Goal: Task Accomplishment & Management: Use online tool/utility

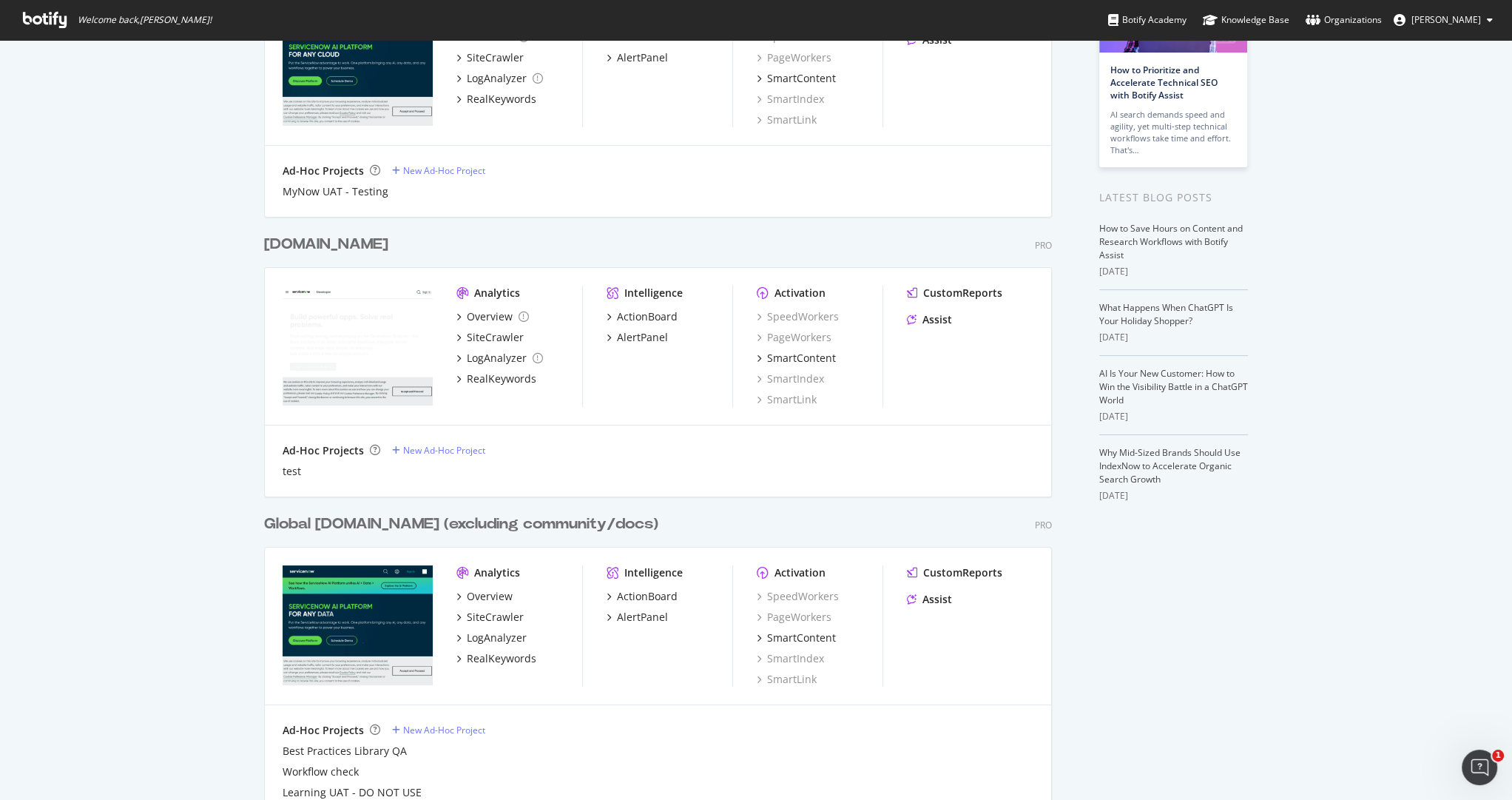
scroll to position [198, 0]
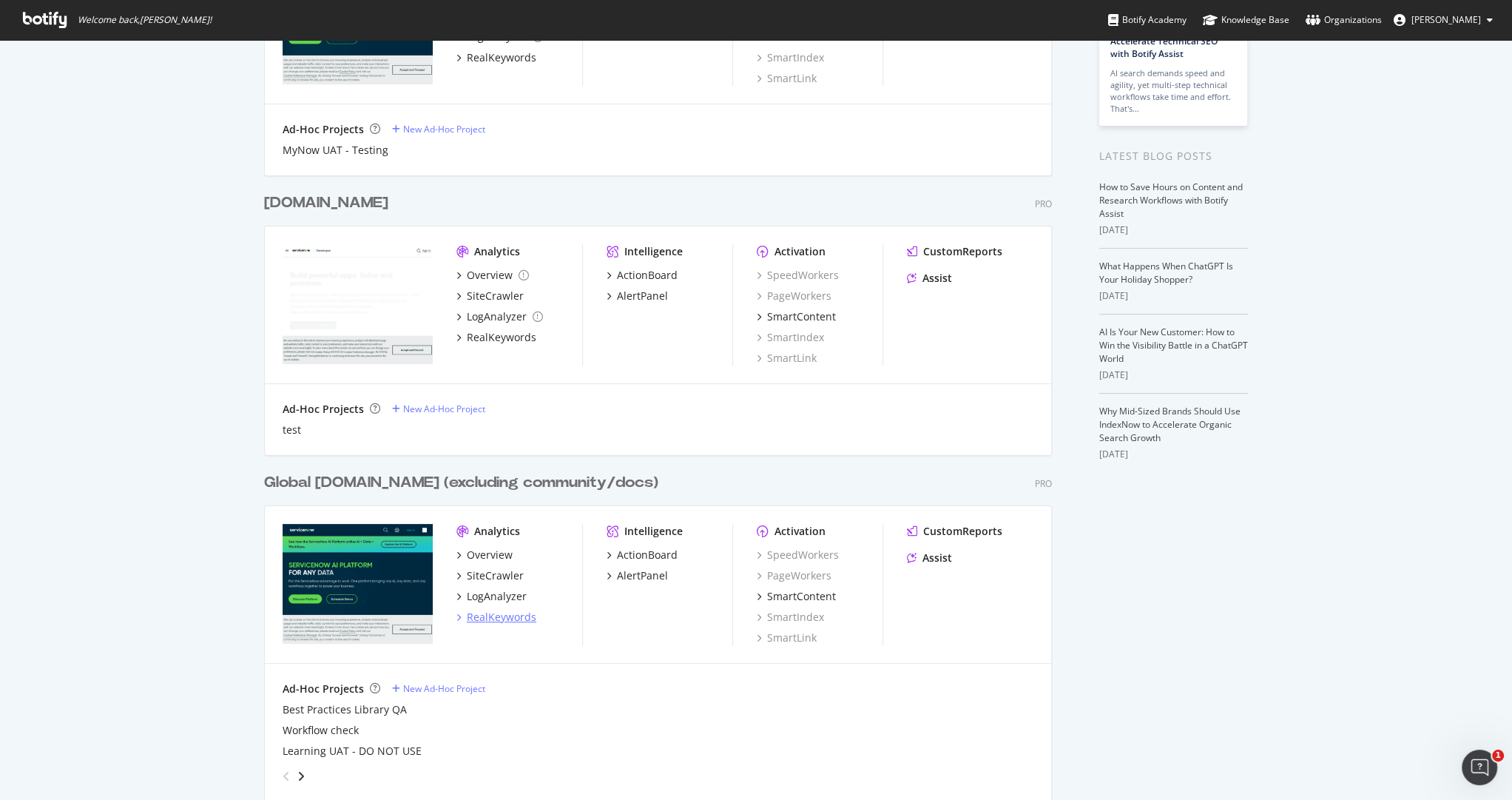
click at [520, 616] on div "RealKeywords" at bounding box center [502, 617] width 70 height 15
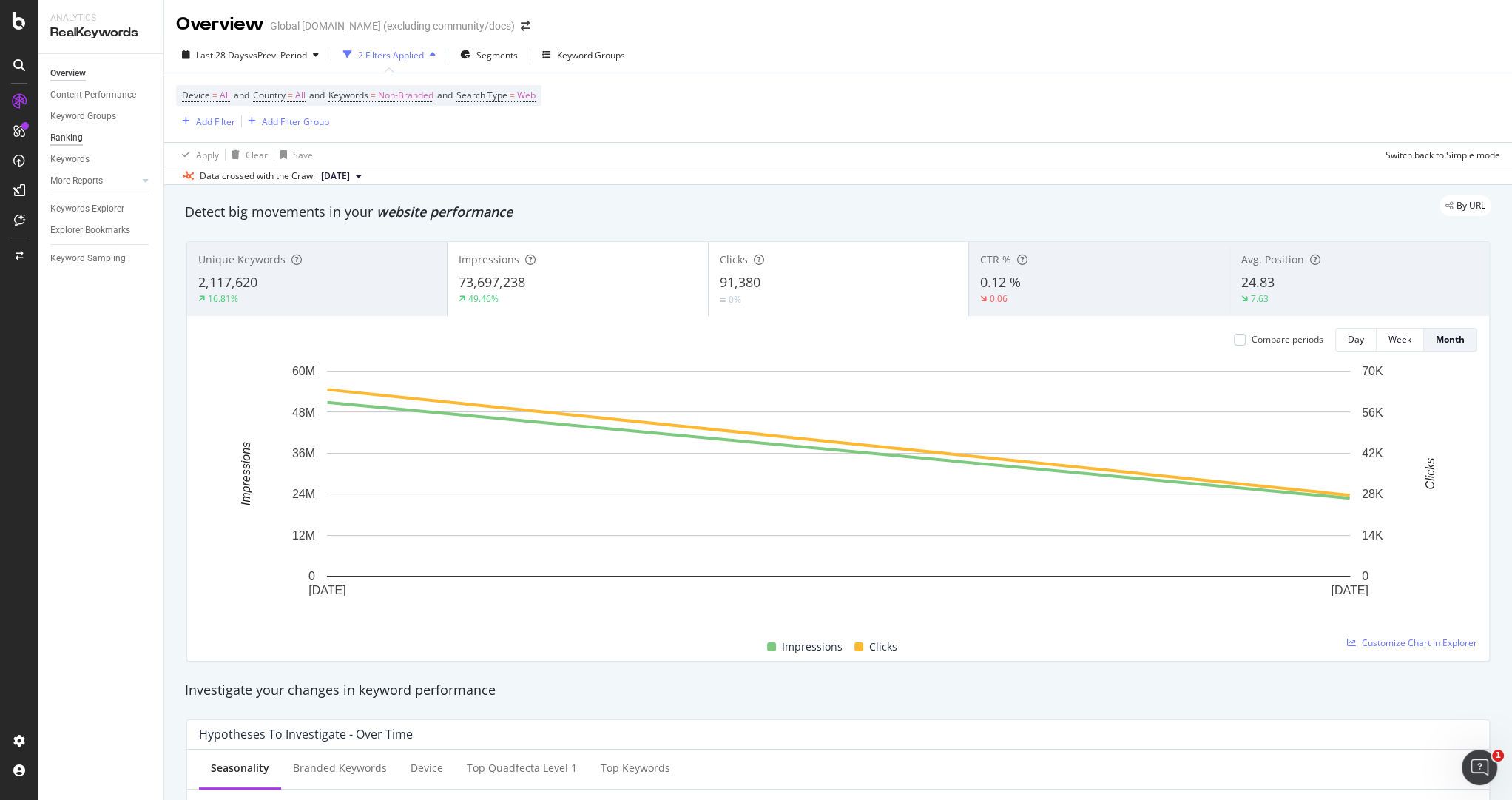
click at [76, 139] on div "Ranking" at bounding box center [67, 138] width 33 height 16
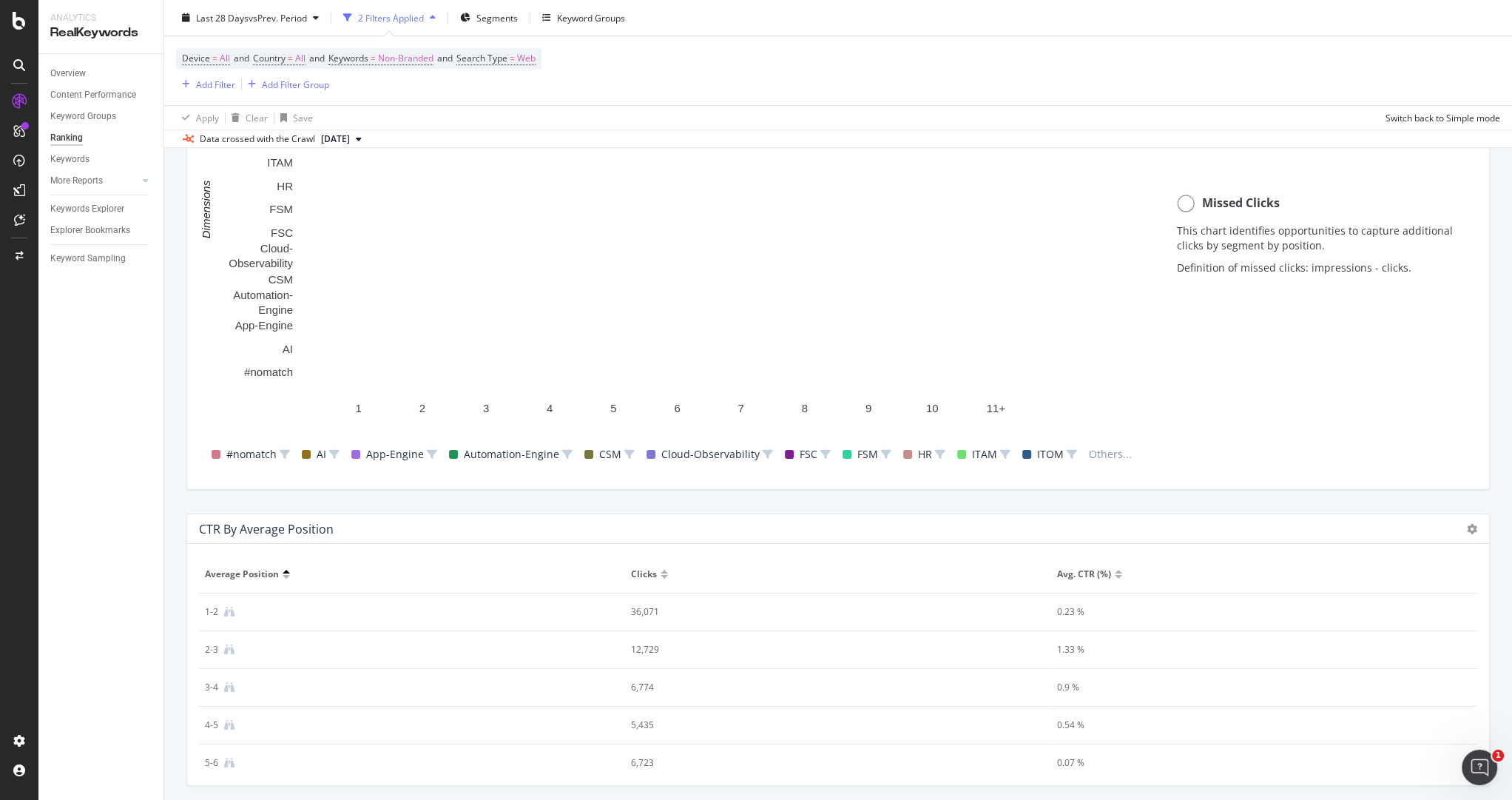
scroll to position [1269, 0]
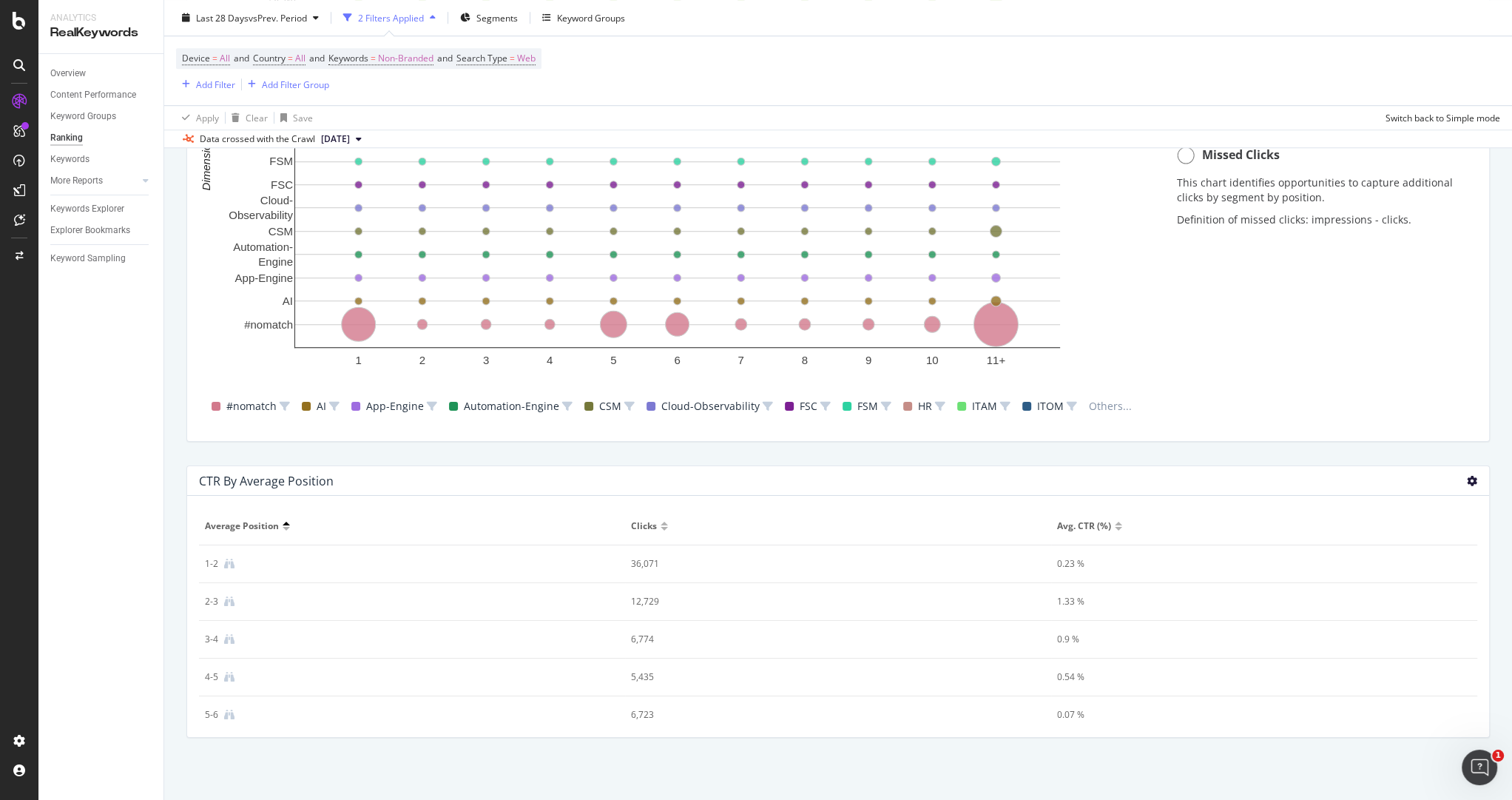
click at [1476, 479] on icon at bounding box center [1473, 481] width 10 height 10
click at [1401, 433] on span "Chart (by Value)" at bounding box center [1399, 438] width 111 height 13
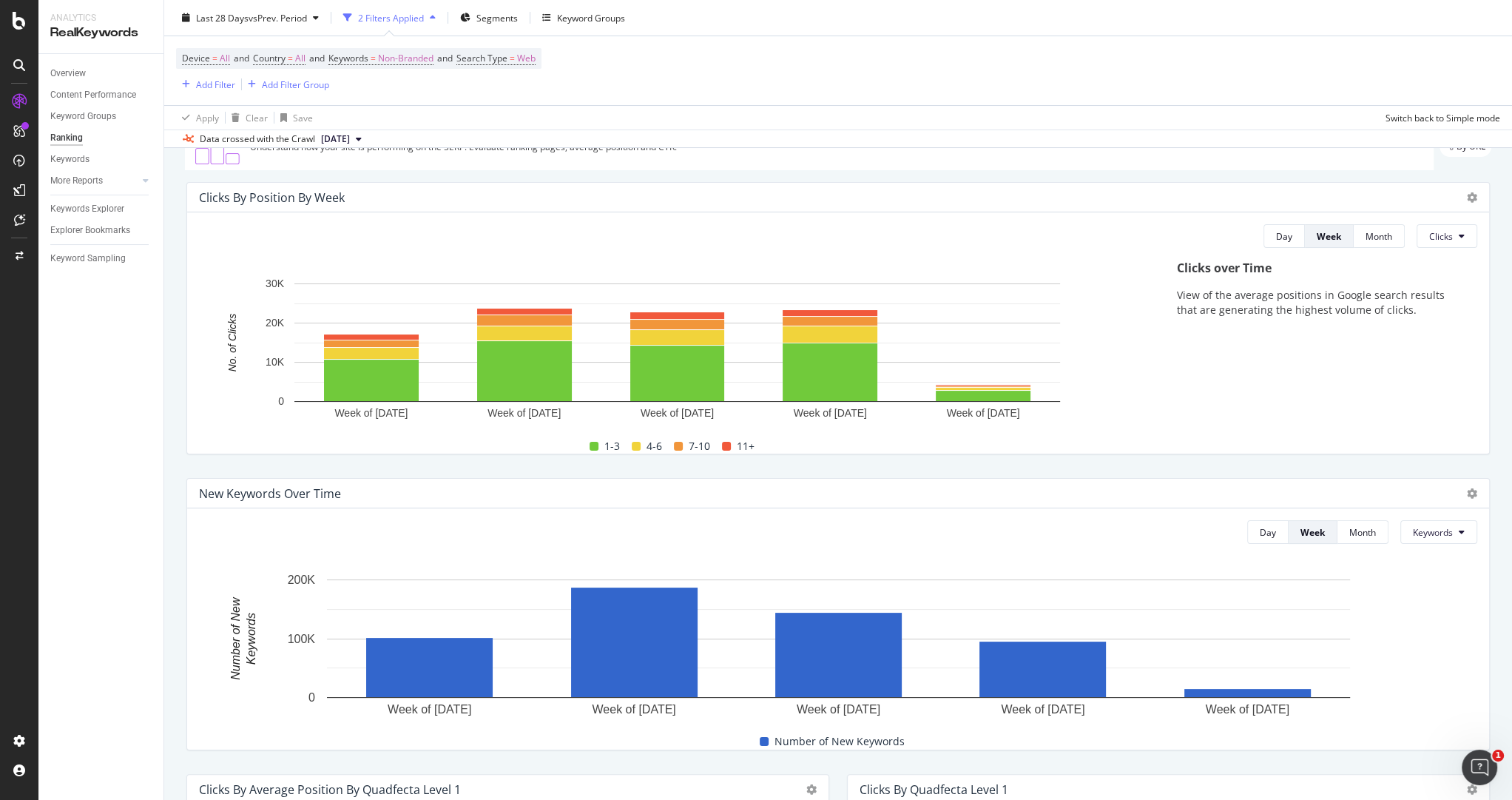
scroll to position [0, 0]
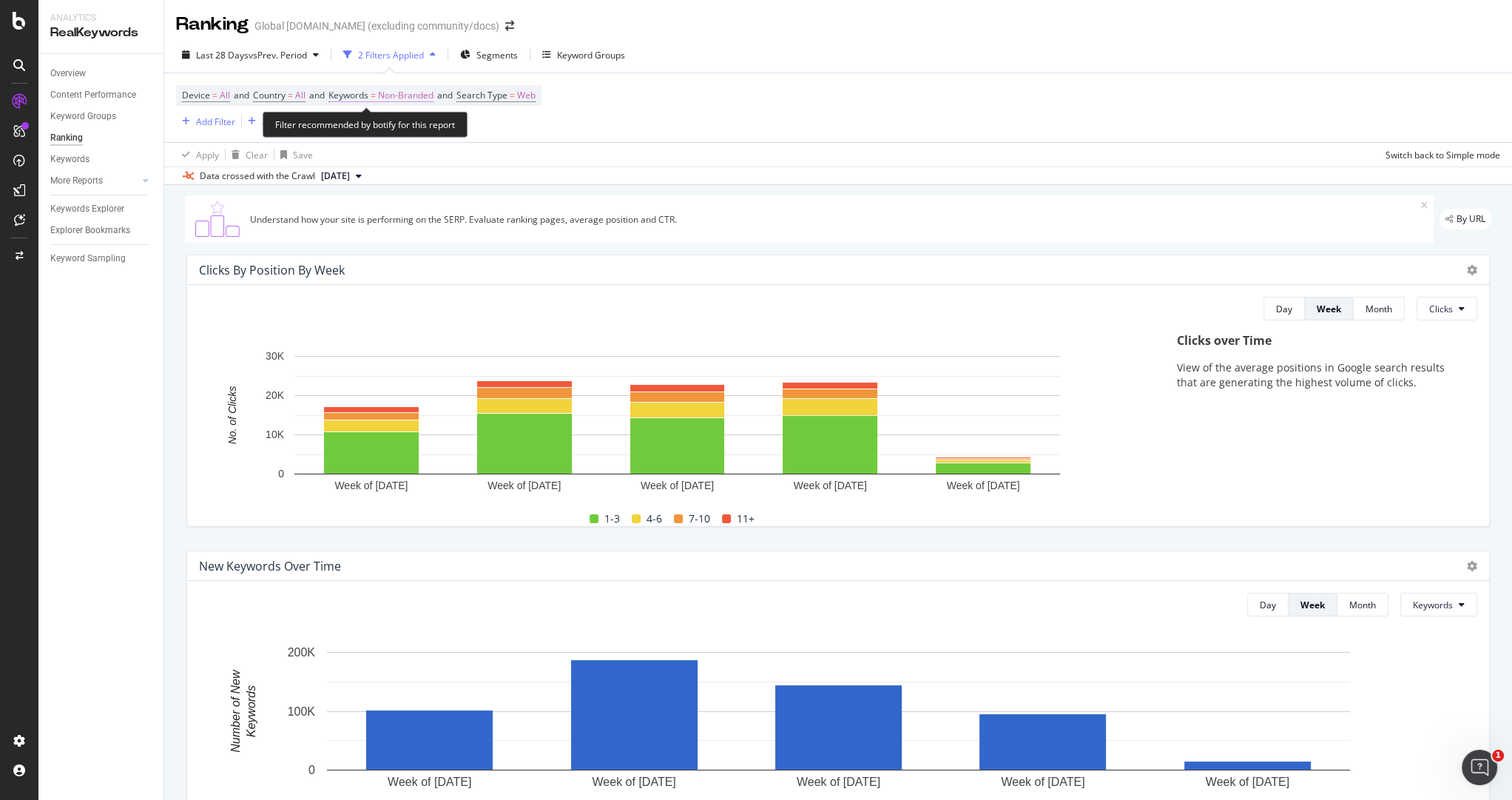
click at [398, 93] on span "Non-Branded" at bounding box center [406, 96] width 56 height 21
click at [403, 135] on div "Non-Branded" at bounding box center [389, 130] width 79 height 22
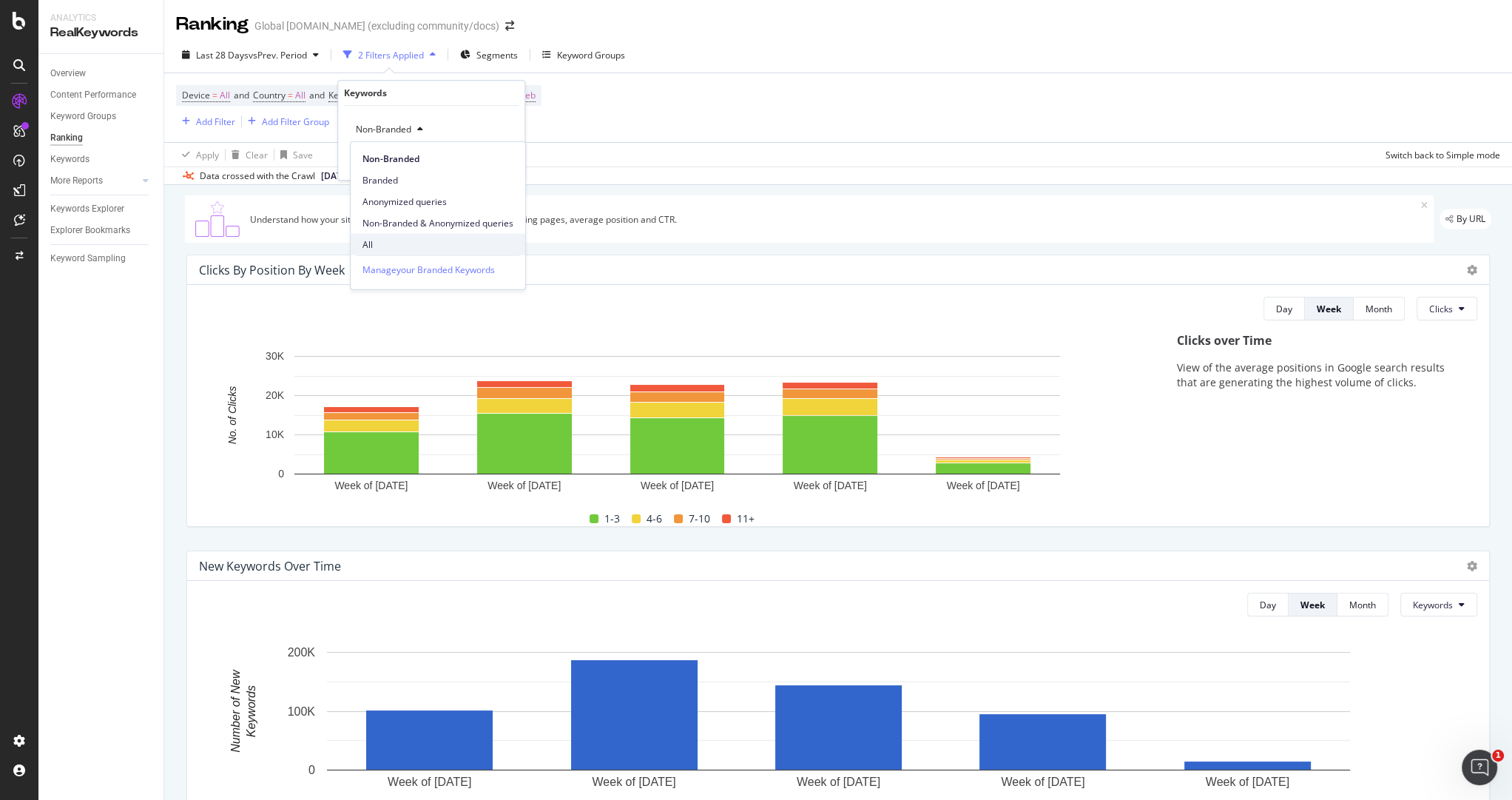
click at [388, 243] on span "All" at bounding box center [438, 244] width 151 height 13
click at [506, 166] on div "Apply" at bounding box center [491, 160] width 43 height 13
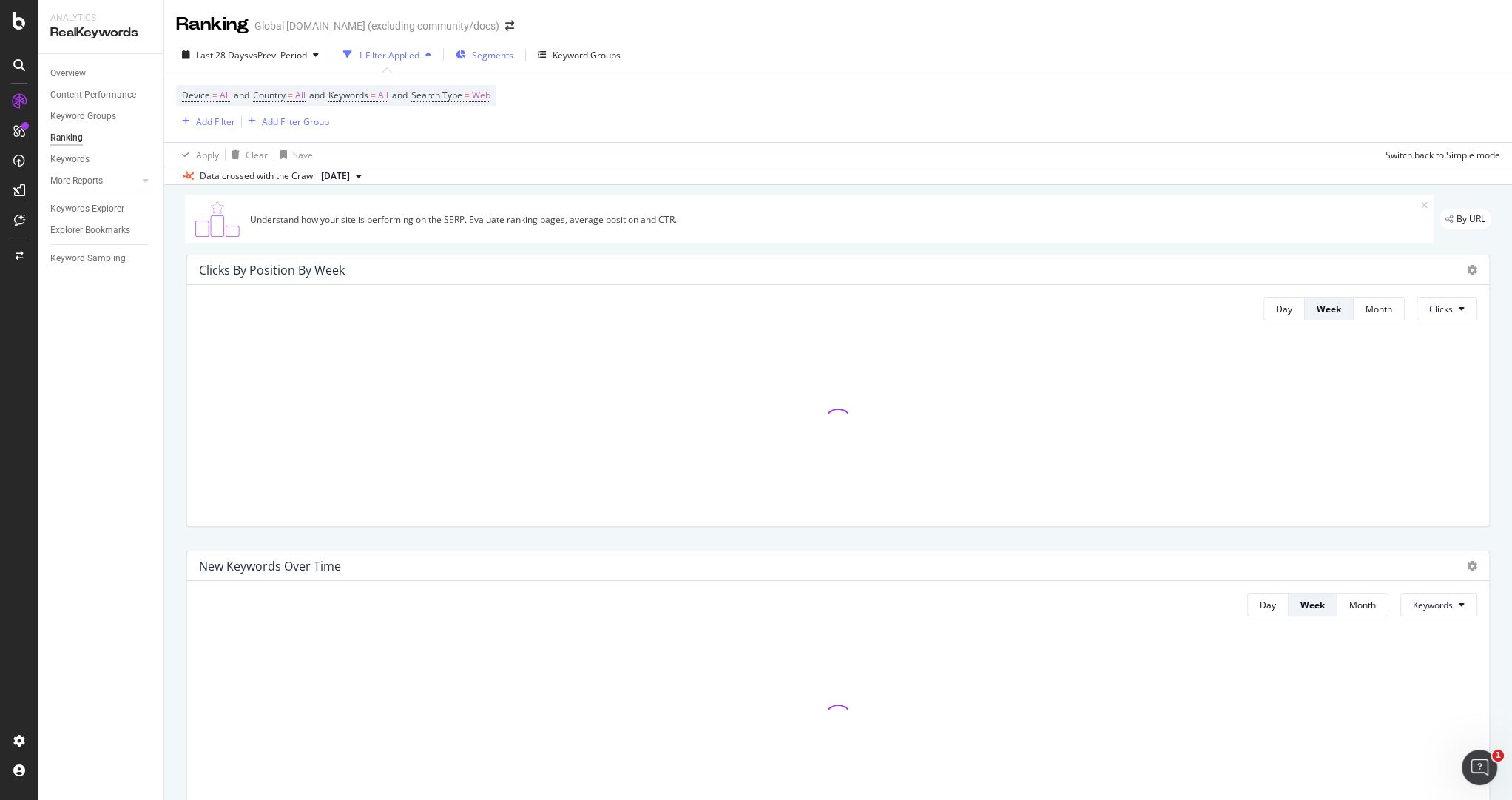
click at [502, 61] on span "Segments" at bounding box center [493, 55] width 42 height 13
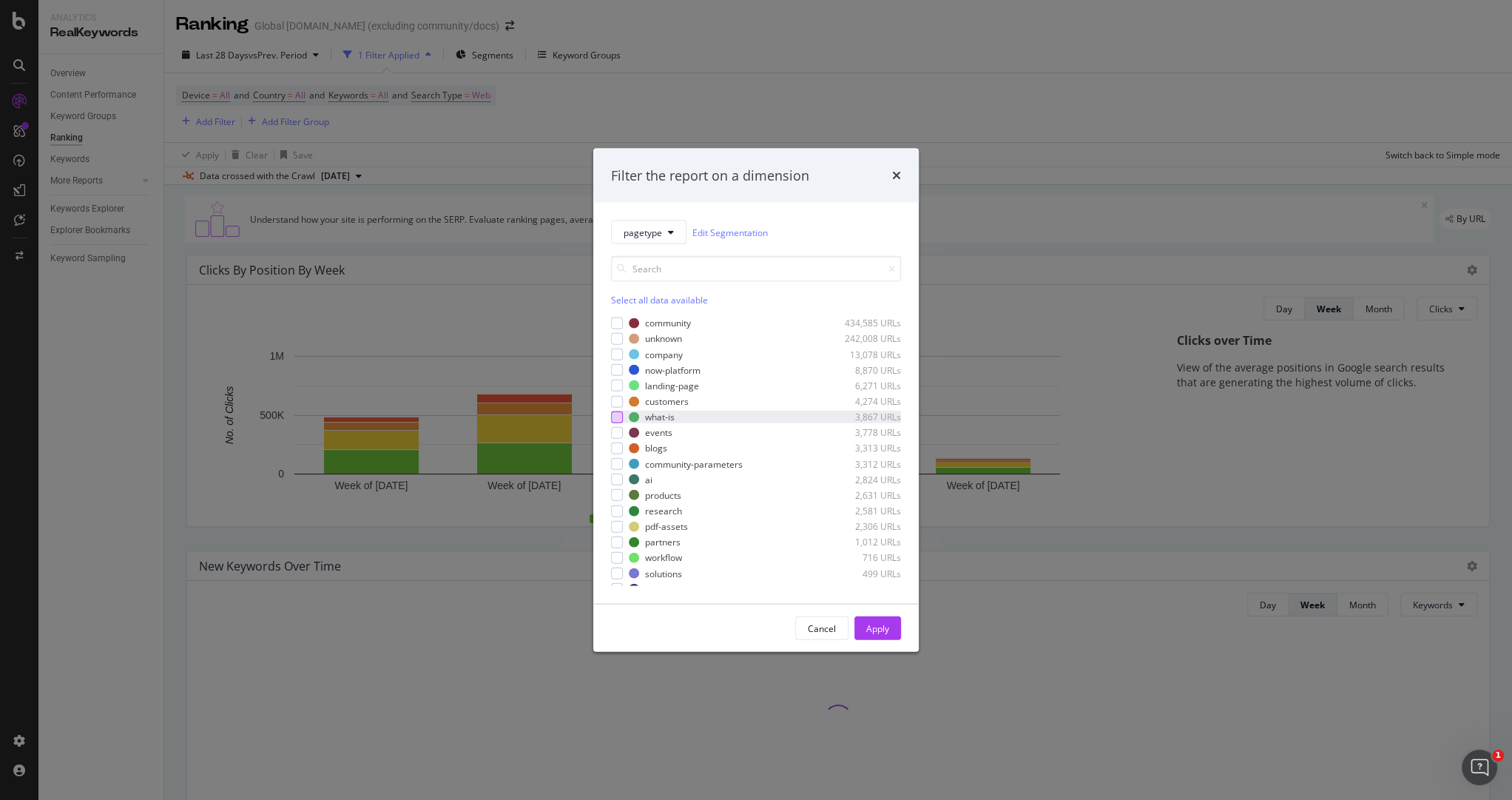
click at [619, 416] on div "modal" at bounding box center [617, 416] width 12 height 12
click at [879, 629] on div "Apply" at bounding box center [878, 628] width 23 height 13
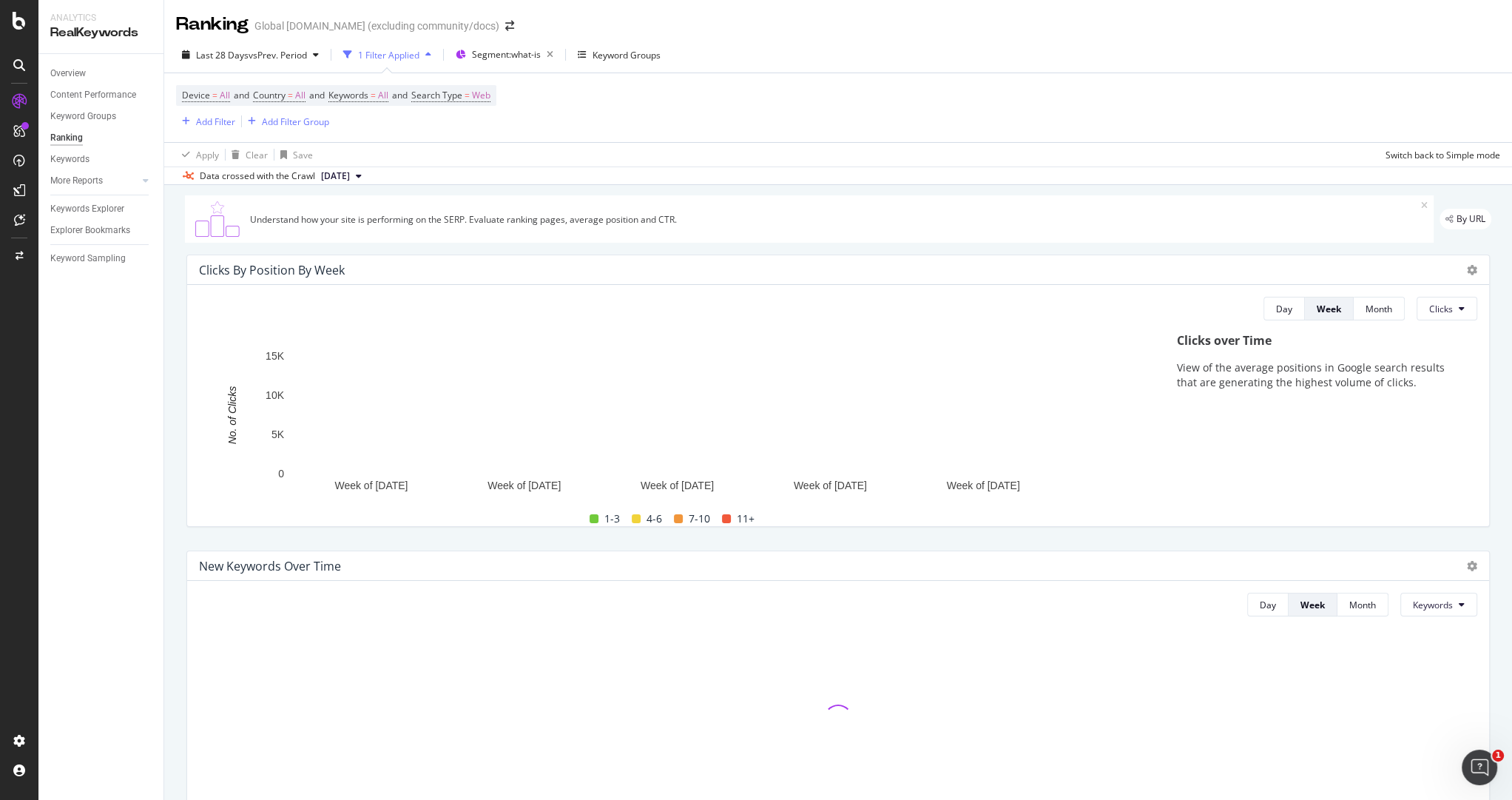
scroll to position [13, 0]
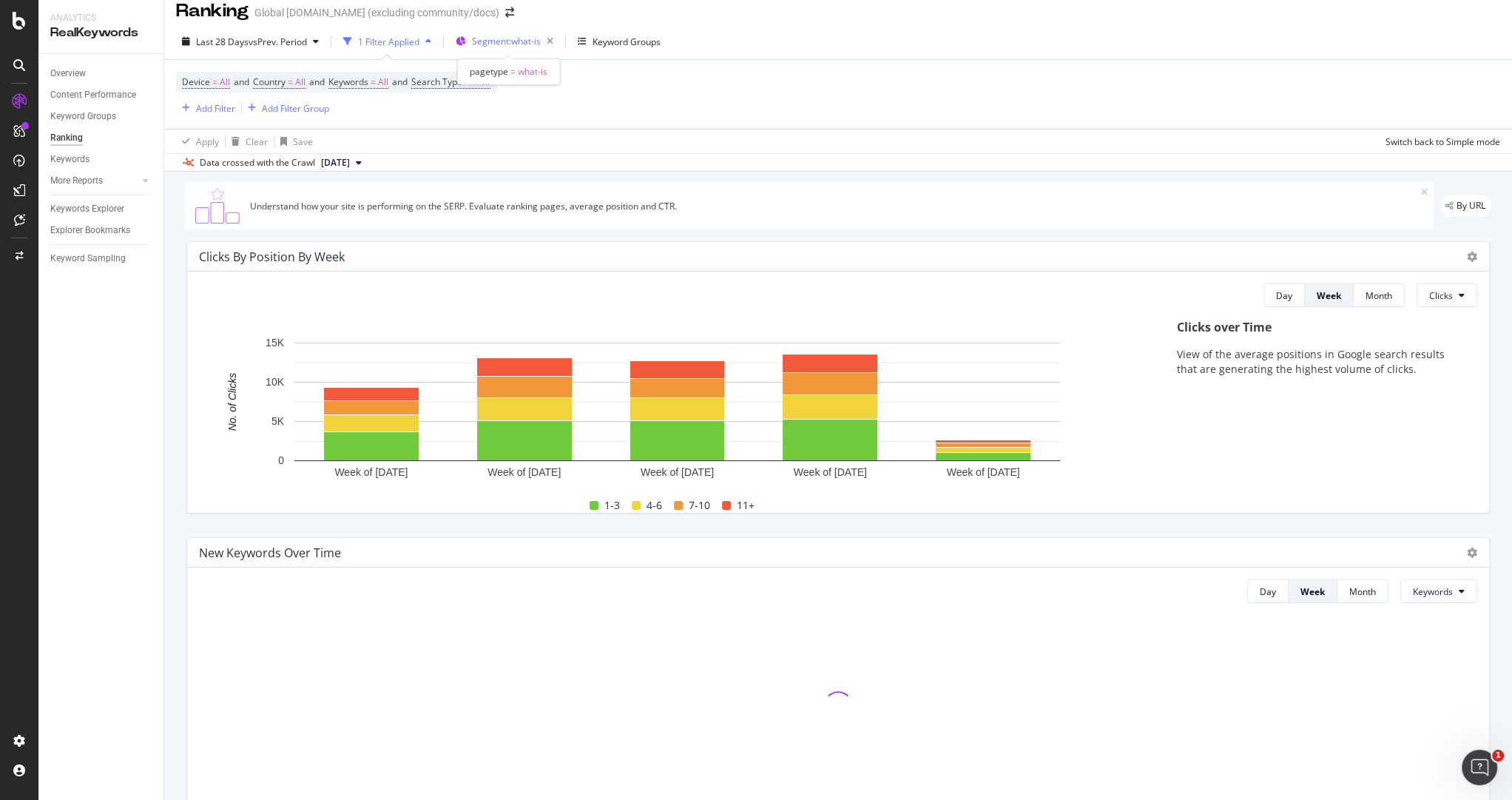
click at [527, 41] on span "Segment: what-is" at bounding box center [506, 41] width 69 height 13
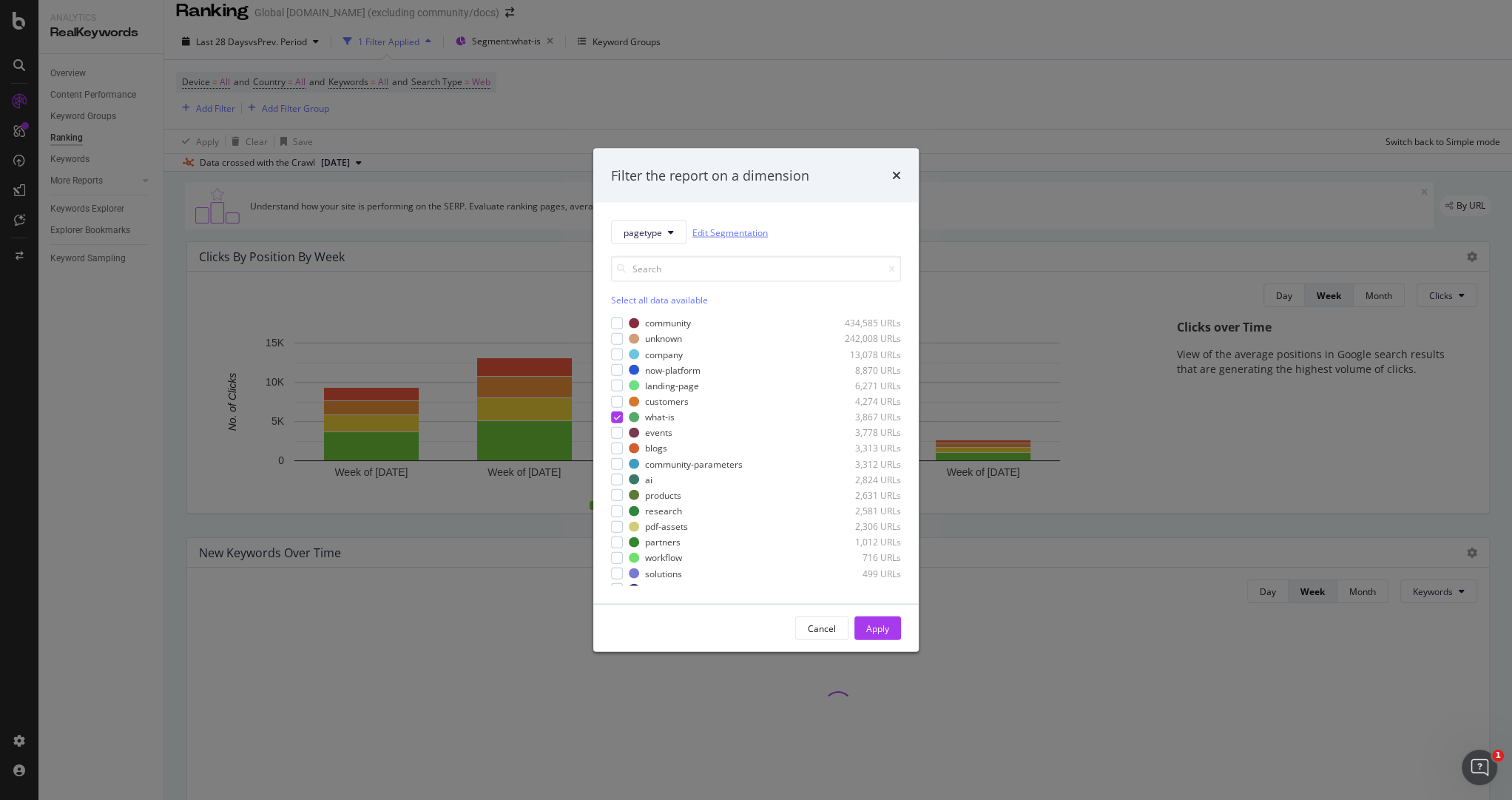
click at [736, 234] on link "Edit Segmentation" at bounding box center [730, 232] width 76 height 16
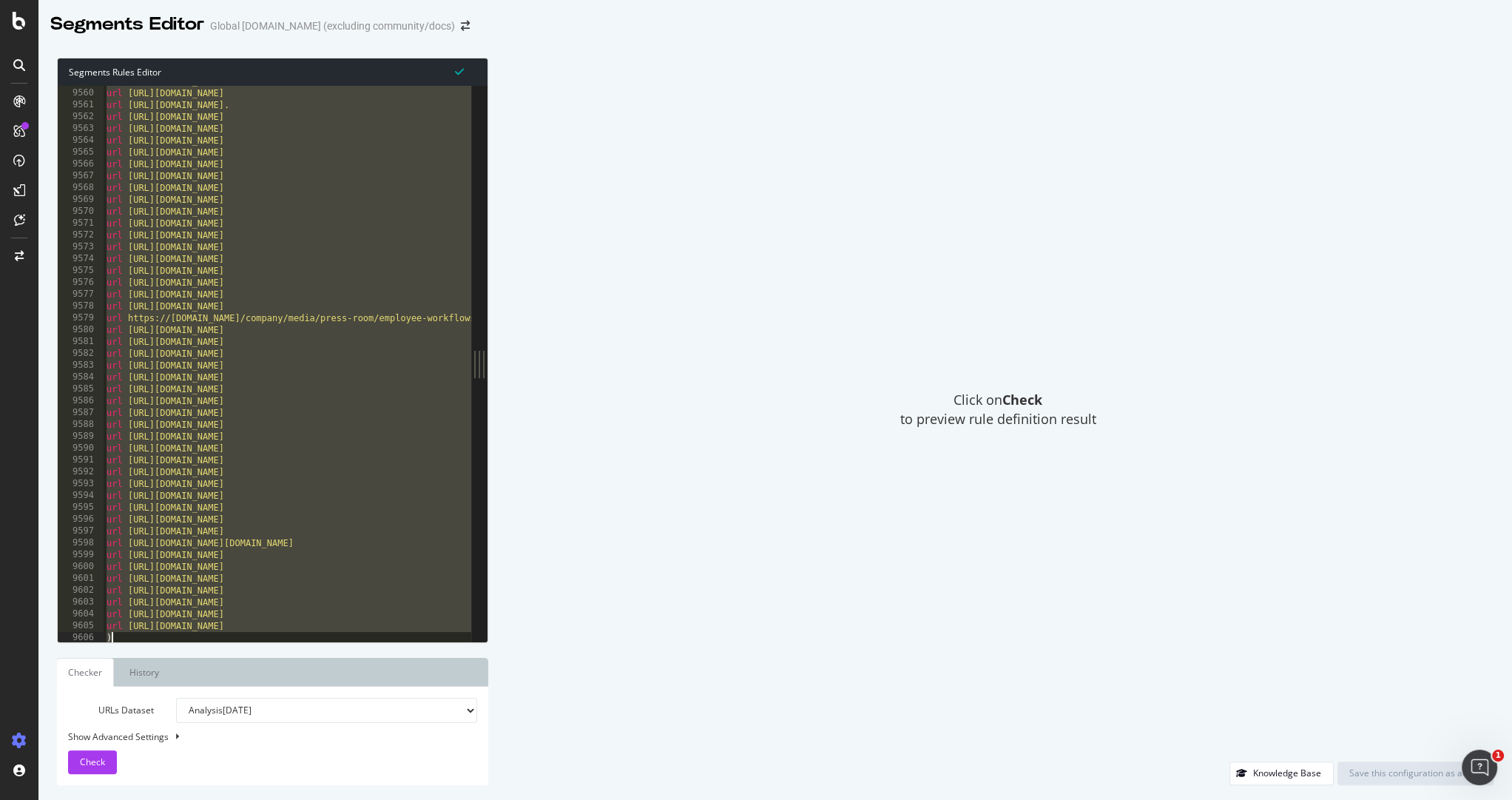
drag, startPoint x: 106, startPoint y: 305, endPoint x: 541, endPoint y: 886, distance: 725.8
click at [541, 799] on html "Segments Editor Global [DOMAIN_NAME] (excluding community/docs) Segments Rules …" at bounding box center [756, 400] width 1512 height 800
type textarea "url [URL][DOMAIN_NAME] )"
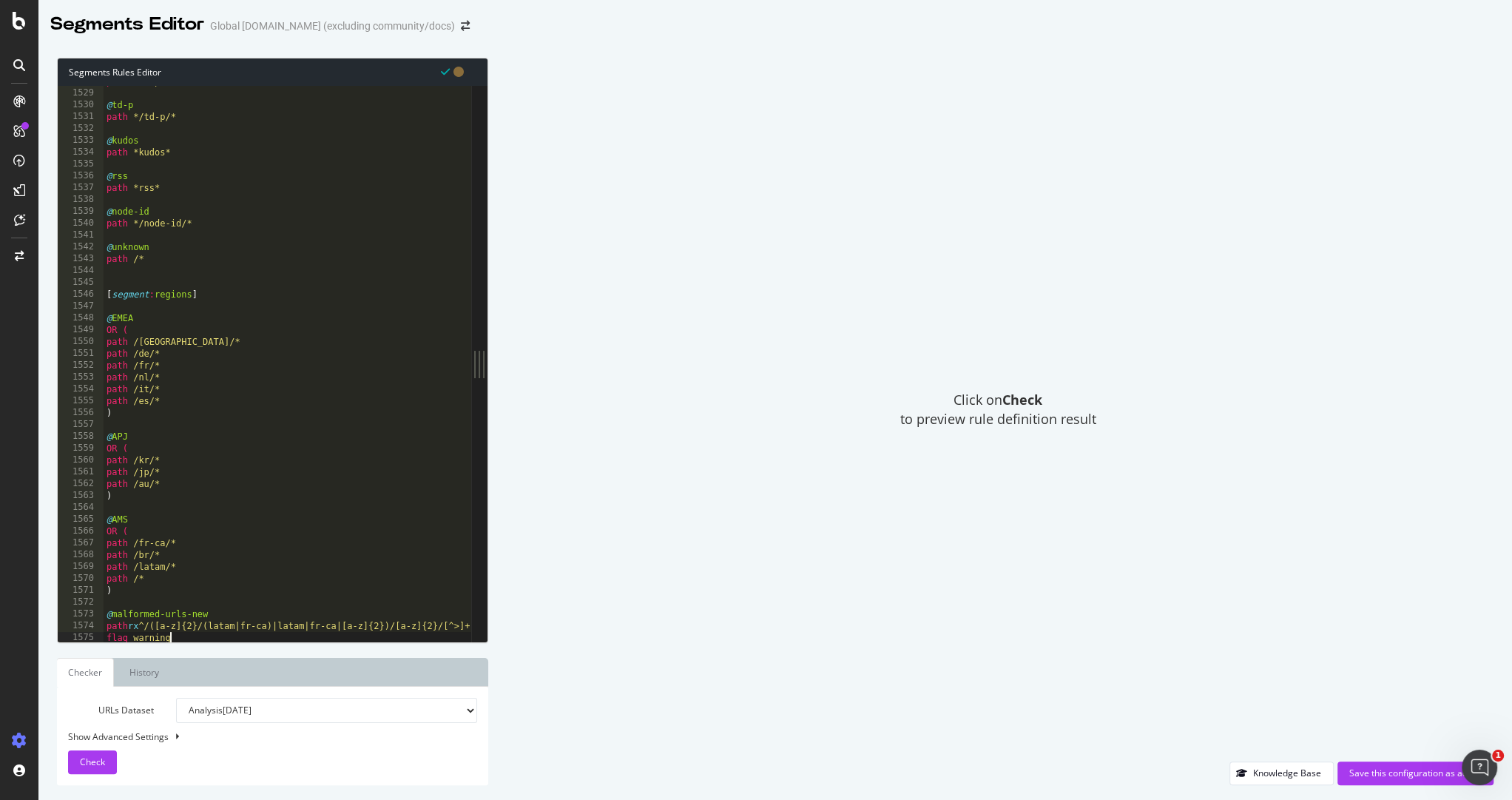
type textarea "flag warning"
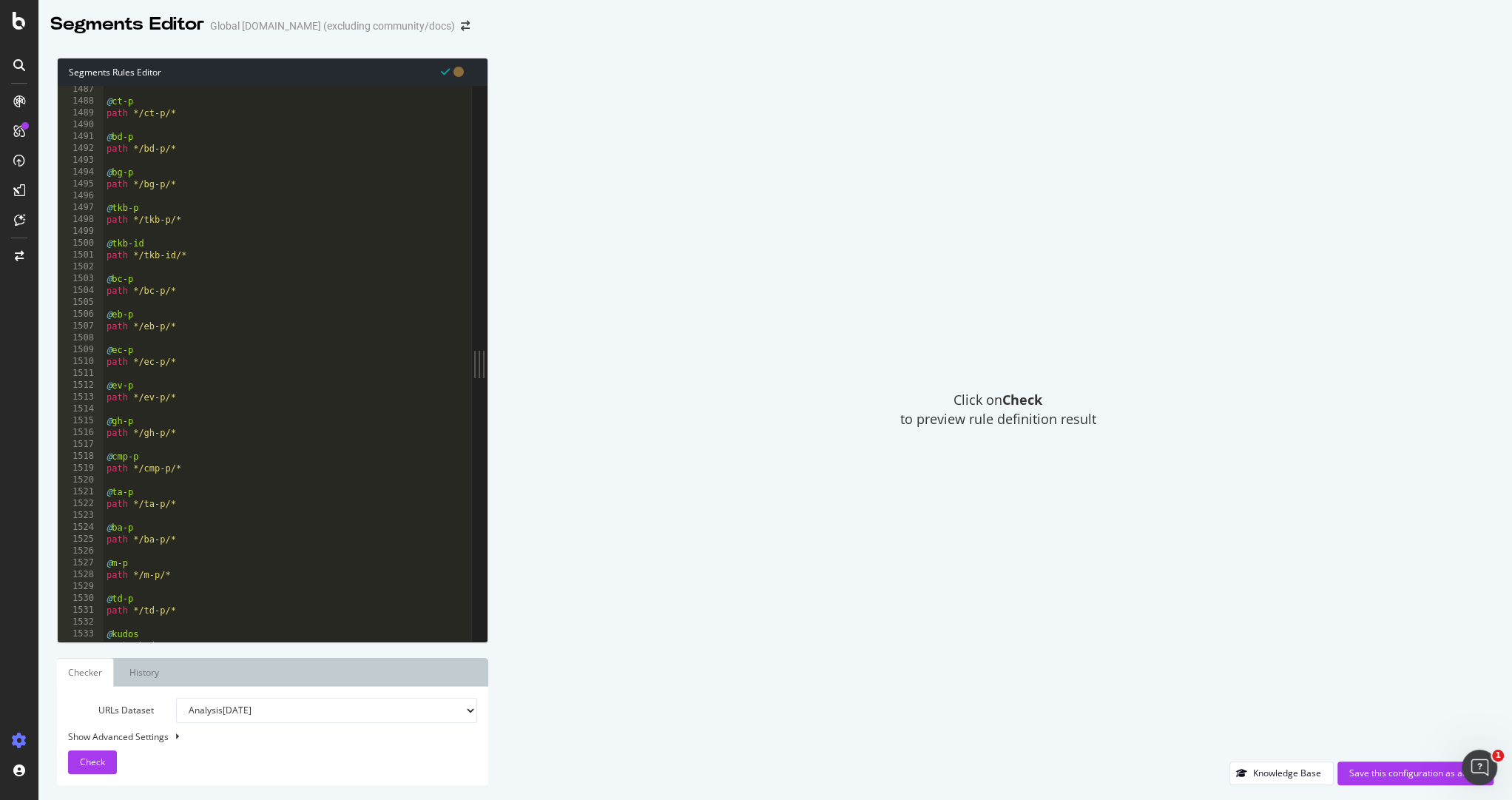
scroll to position [18092, 0]
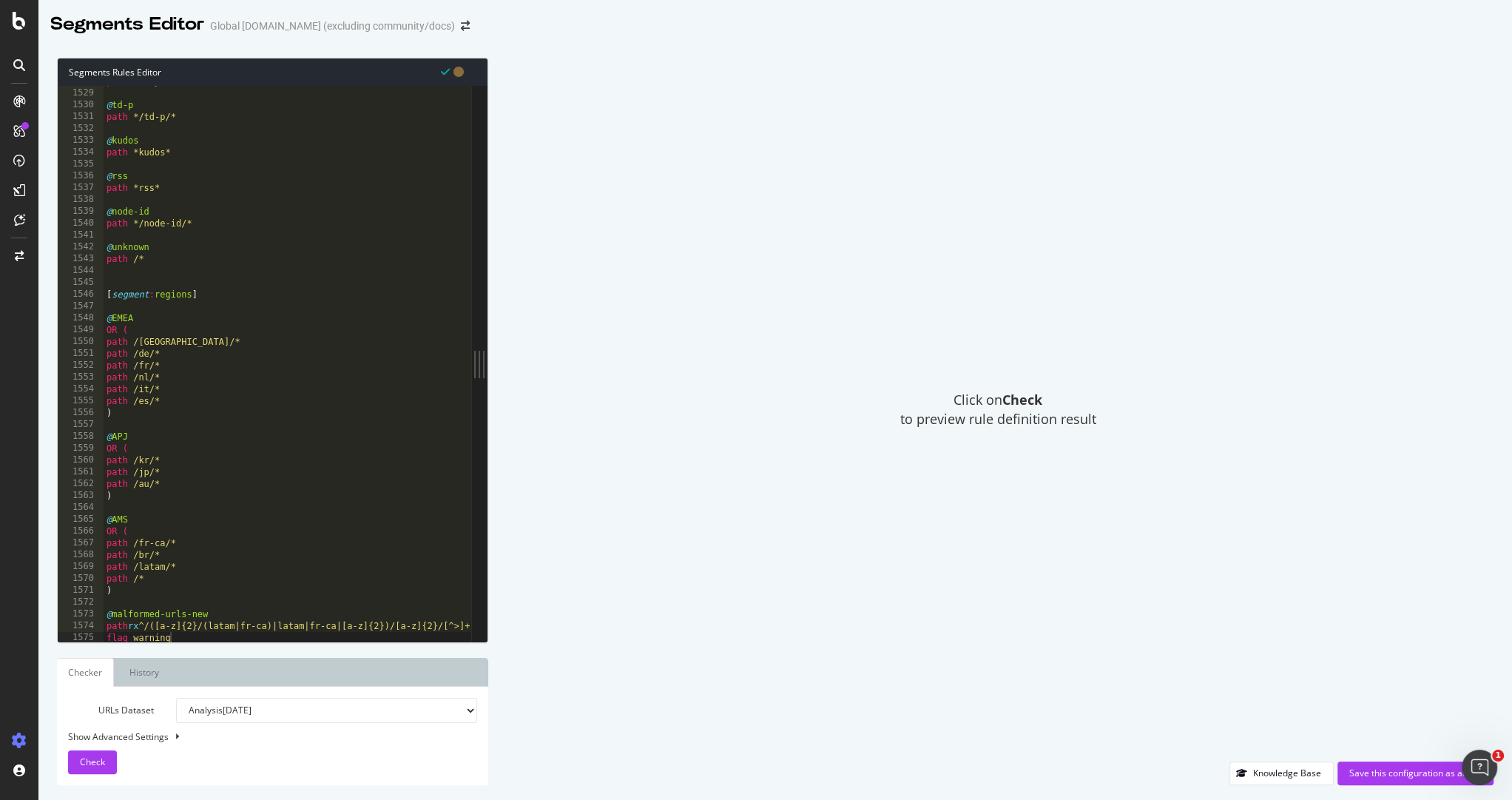
click at [645, 424] on div "Click on Check to preview rule definition result" at bounding box center [998, 410] width 990 height 704
